Goal: Information Seeking & Learning: Learn about a topic

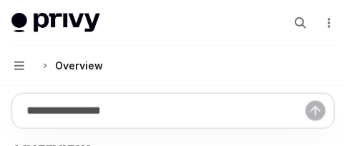
click at [332, 21] on icon "More actions" at bounding box center [329, 22] width 11 height 11
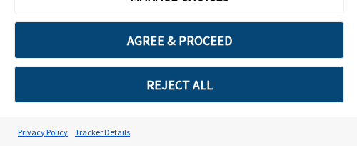
type textarea "*"
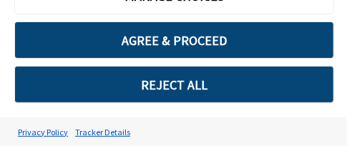
scroll to position [429, 0]
click at [204, 113] on div "MANAGE CHOICES AGREE & PROCEED REJECT ALL" at bounding box center [173, 40] width 347 height 154
click at [151, 108] on div "MANAGE CHOICES AGREE & PROCEED REJECT ALL" at bounding box center [173, 40] width 347 height 154
click at [118, 68] on button "REJECT ALL" at bounding box center [173, 84] width 319 height 37
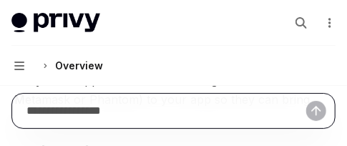
click at [101, 105] on input "Ask a question..." at bounding box center [165, 111] width 279 height 34
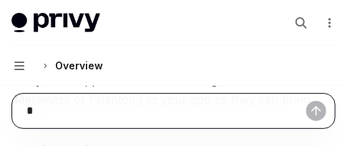
type input "**"
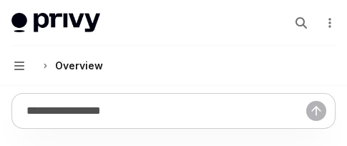
click at [319, 21] on div "Search..." at bounding box center [312, 22] width 46 height 23
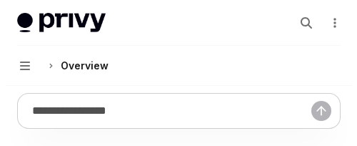
scroll to position [429, 0]
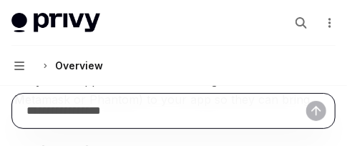
click at [106, 105] on input "Ask a question..." at bounding box center [165, 111] width 279 height 34
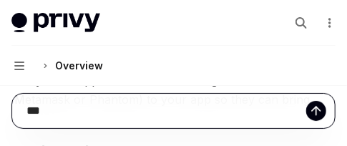
type input "***"
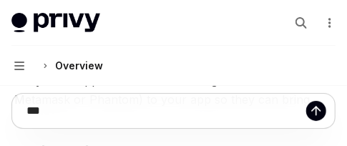
click at [332, 21] on icon "More actions" at bounding box center [329, 22] width 11 height 11
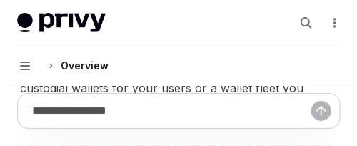
scroll to position [858, 0]
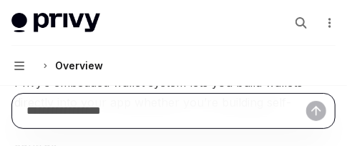
click at [204, 113] on input "Ask a question..." at bounding box center [165, 111] width 279 height 34
click at [151, 108] on input "Ask a question..." at bounding box center [165, 111] width 279 height 34
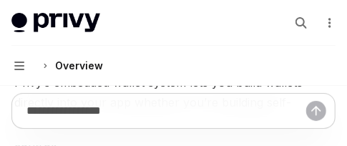
click at [118, 68] on button "Navigation Overview" at bounding box center [173, 66] width 347 height 40
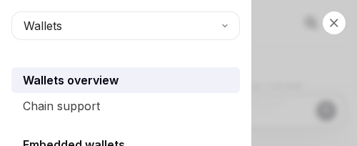
click at [101, 105] on div "Chain support" at bounding box center [127, 105] width 209 height 17
type textarea "*"
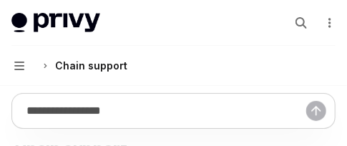
click at [319, 21] on div "Search..." at bounding box center [312, 22] width 46 height 23
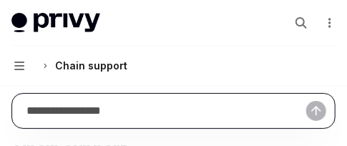
click at [106, 105] on input "Ask a question..." at bounding box center [165, 111] width 279 height 34
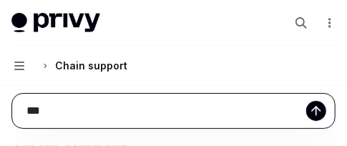
type input "***"
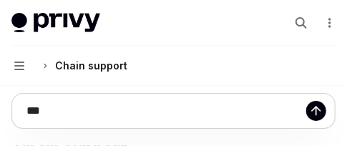
click at [332, 21] on icon "More actions" at bounding box center [329, 22] width 11 height 11
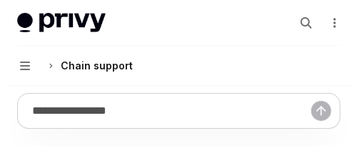
scroll to position [429, 0]
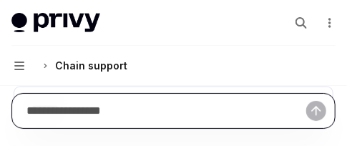
click at [204, 113] on input "Ask a question..." at bounding box center [165, 111] width 279 height 34
click at [151, 108] on input "Ask a question..." at bounding box center [165, 111] width 279 height 34
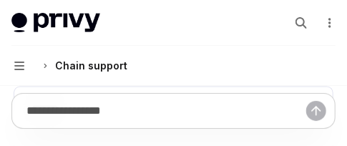
click at [118, 68] on div "Chain support" at bounding box center [91, 65] width 72 height 17
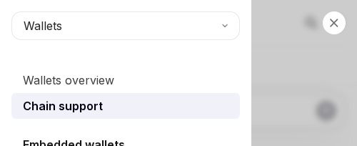
click at [101, 105] on div "Chain support" at bounding box center [127, 105] width 209 height 17
click at [319, 21] on div "Close navigation Wallets Wallets overview Chain support Embedded wallets Create…" at bounding box center [178, 73] width 357 height 146
type textarea "*"
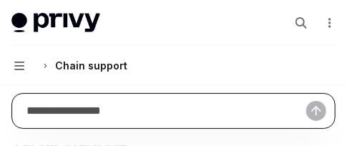
click at [106, 105] on input "Ask a question..." at bounding box center [165, 111] width 279 height 34
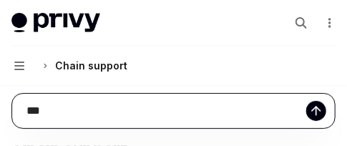
type input "***"
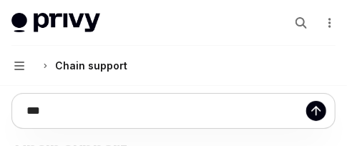
click at [332, 21] on icon "More actions" at bounding box center [329, 22] width 11 height 11
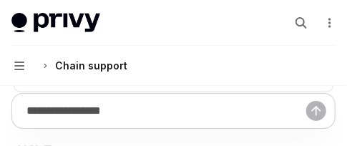
scroll to position [429, 0]
type textarea "*"
